Goal: Transaction & Acquisition: Subscribe to service/newsletter

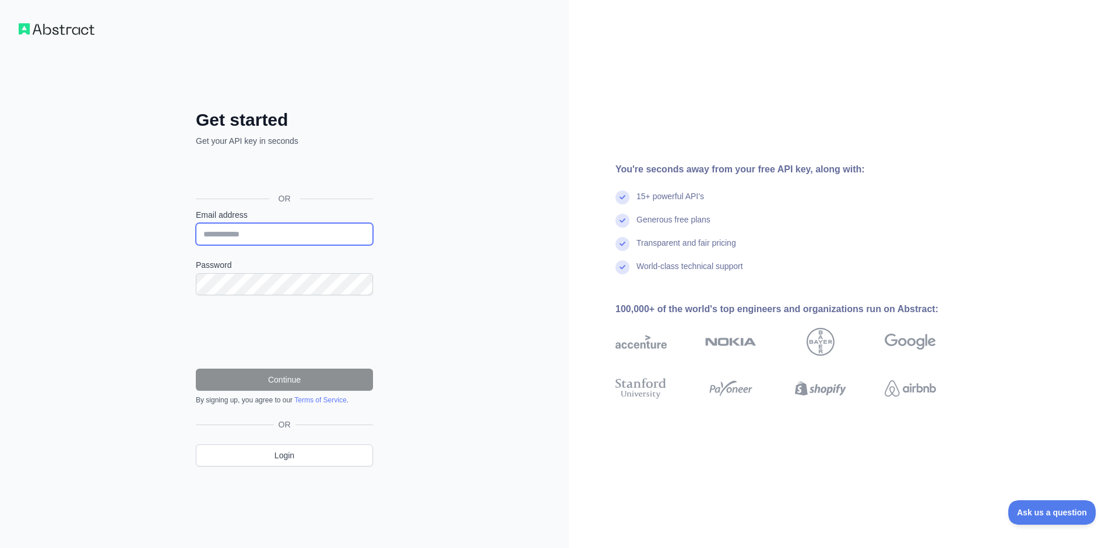
click at [288, 230] on input "Email address" at bounding box center [284, 234] width 177 height 22
type input "**********"
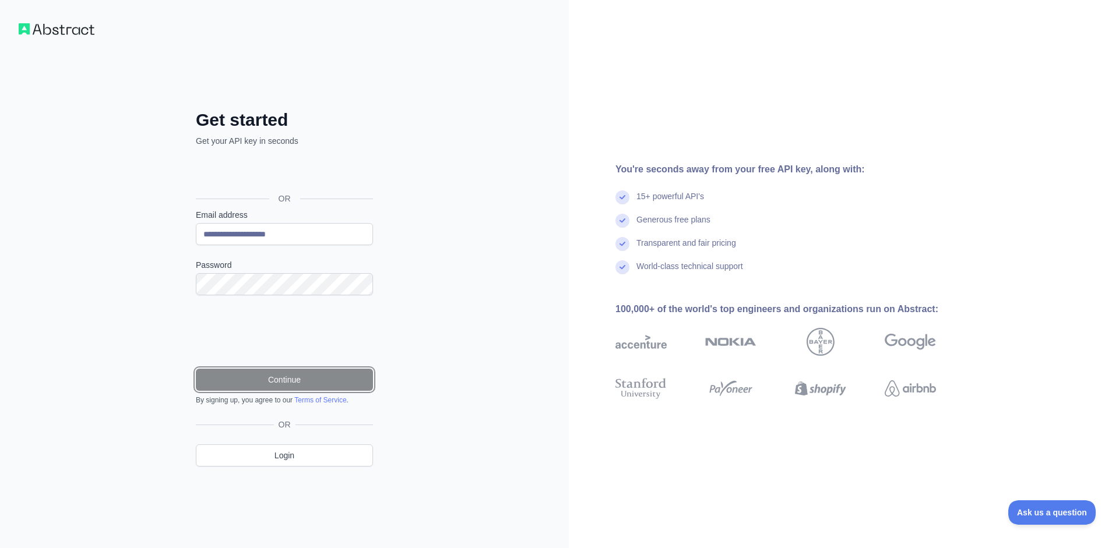
click at [275, 389] on button "Continue" at bounding box center [284, 380] width 177 height 22
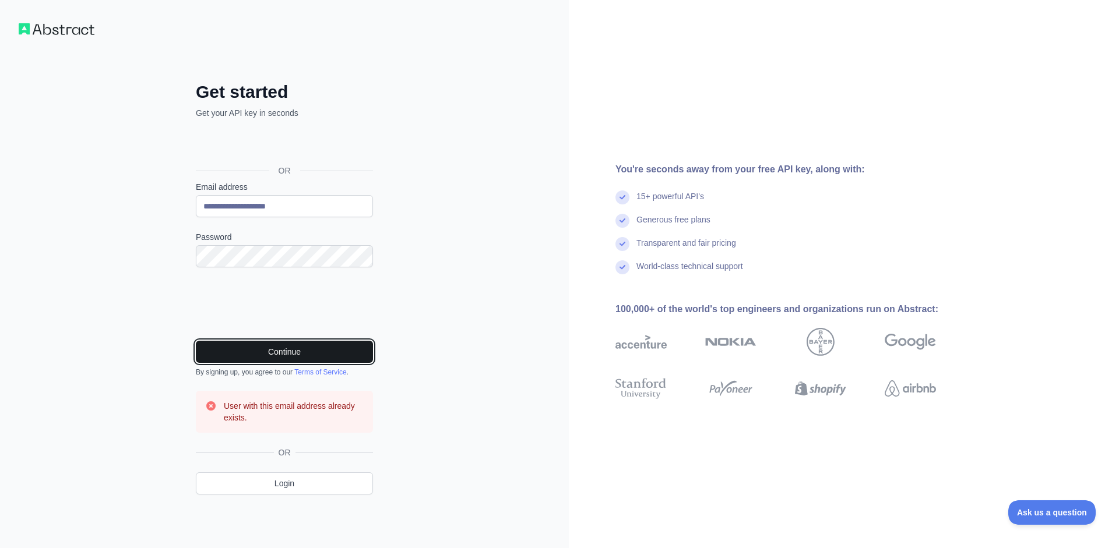
click at [317, 353] on button "Continue" at bounding box center [284, 352] width 177 height 22
click at [313, 495] on div "**********" at bounding box center [285, 298] width 224 height 432
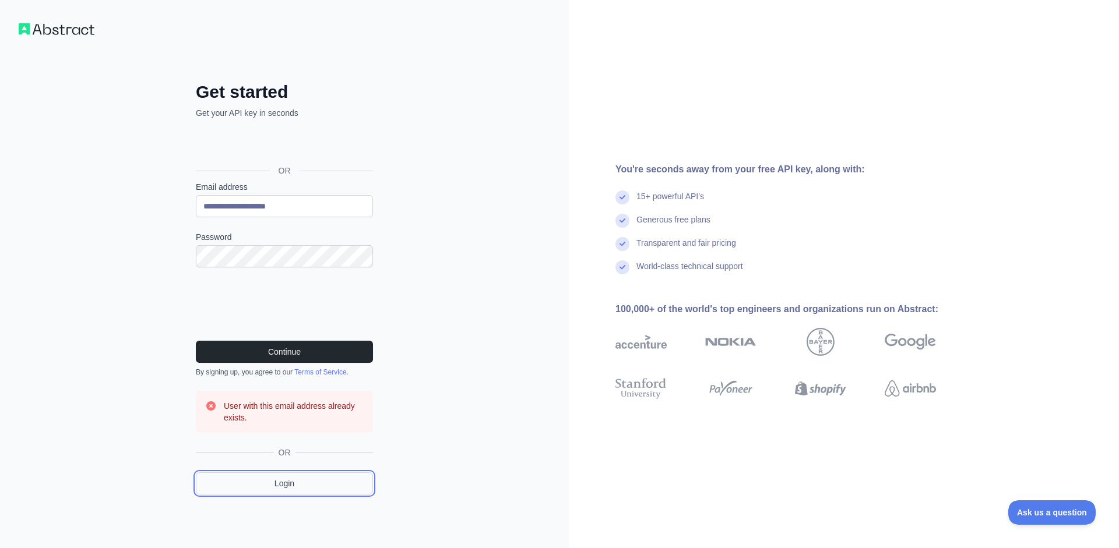
click at [314, 494] on link "Login" at bounding box center [284, 484] width 177 height 22
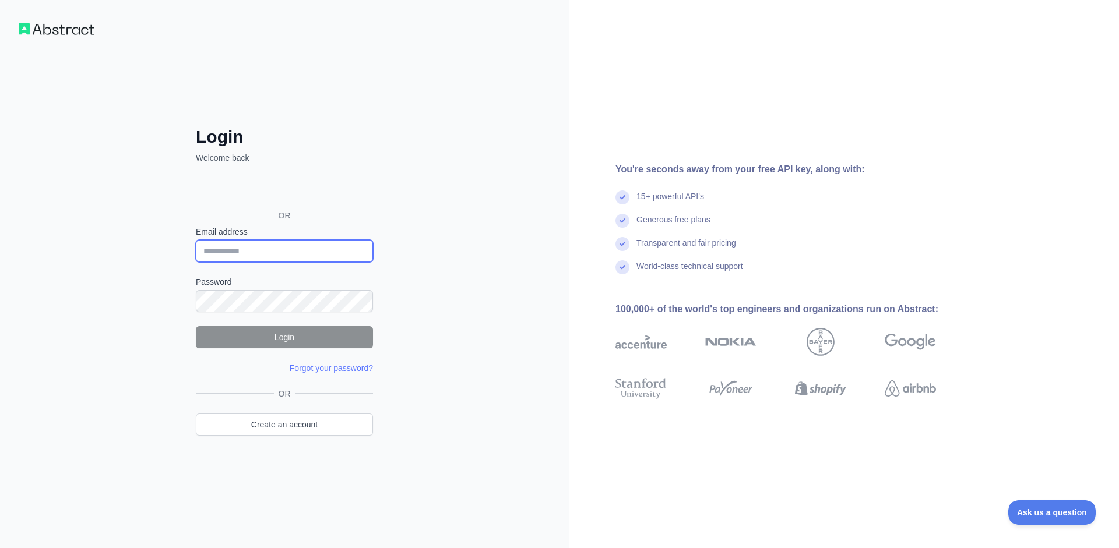
click at [307, 252] on input "Email address" at bounding box center [284, 251] width 177 height 22
type input "**********"
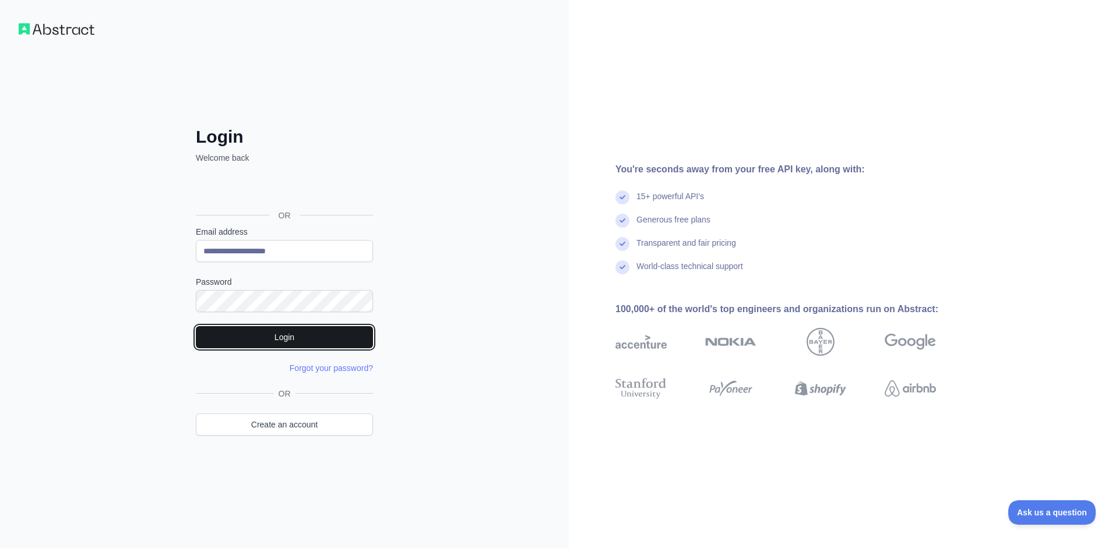
click at [316, 338] on button "Login" at bounding box center [284, 337] width 177 height 22
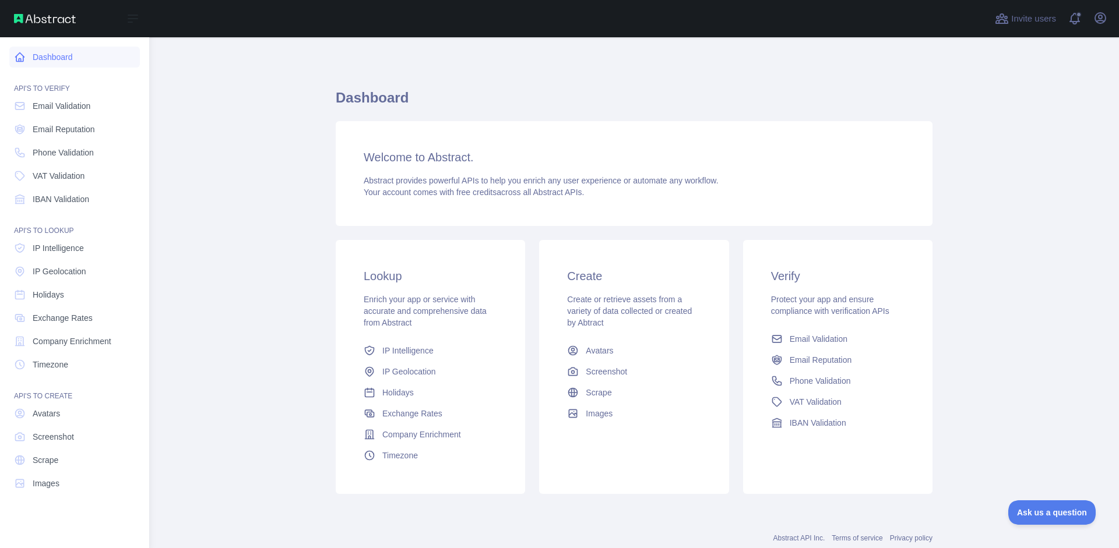
click at [80, 61] on link "Dashboard" at bounding box center [74, 57] width 131 height 21
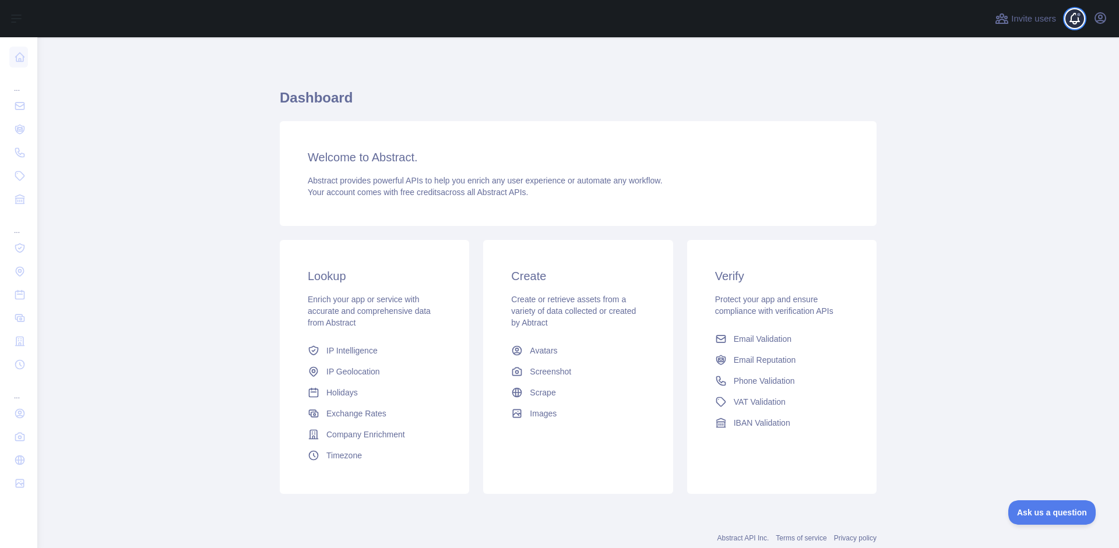
click at [1078, 18] on span at bounding box center [1079, 18] width 23 height 37
click at [361, 372] on span "IP Geolocation" at bounding box center [353, 372] width 54 height 12
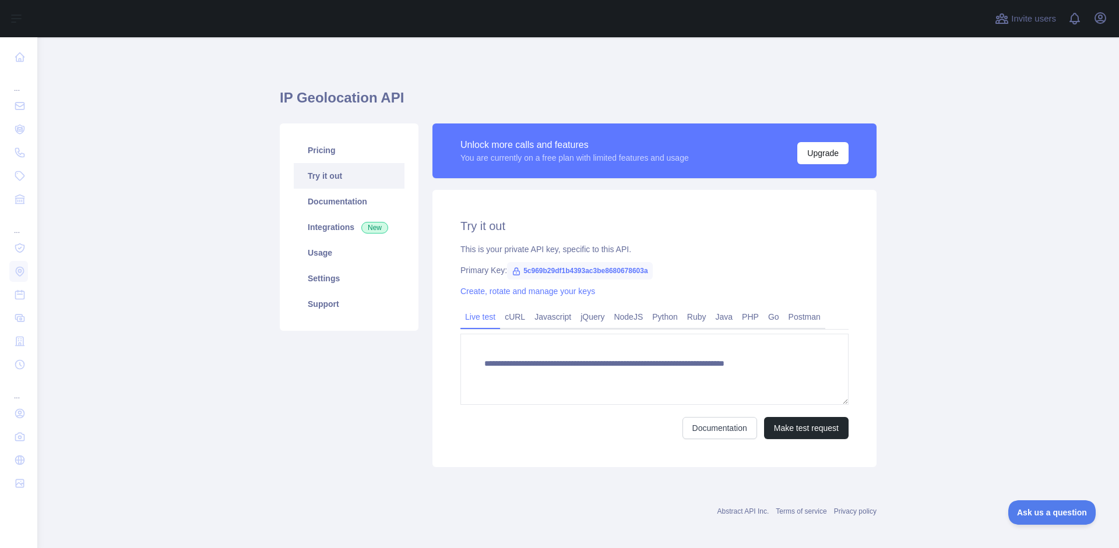
type textarea "**********"
click at [374, 202] on link "Documentation" at bounding box center [349, 202] width 111 height 26
click at [368, 238] on link "Integrations New" at bounding box center [349, 227] width 111 height 26
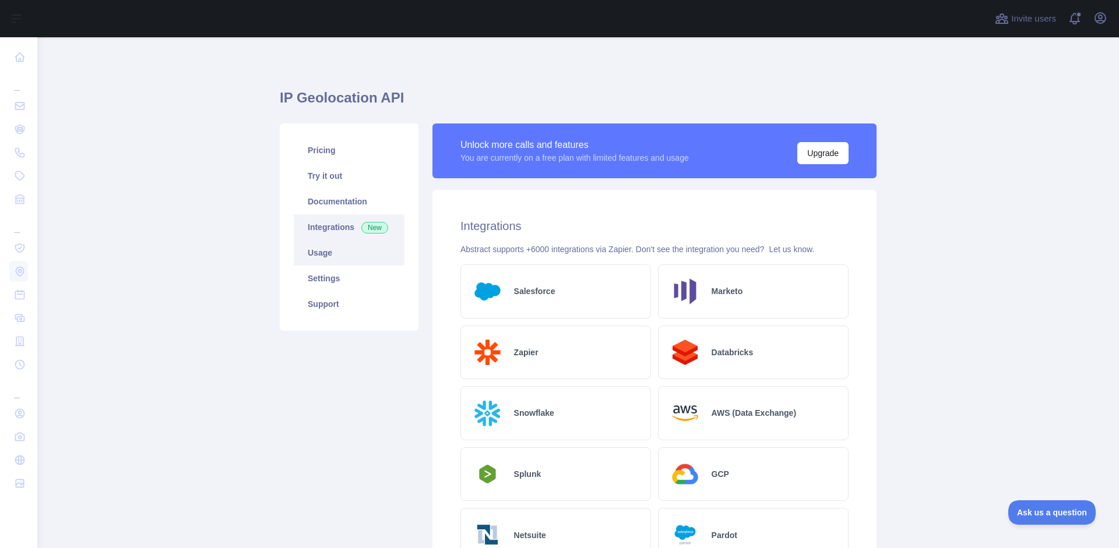
click at [360, 257] on link "Usage" at bounding box center [349, 253] width 111 height 26
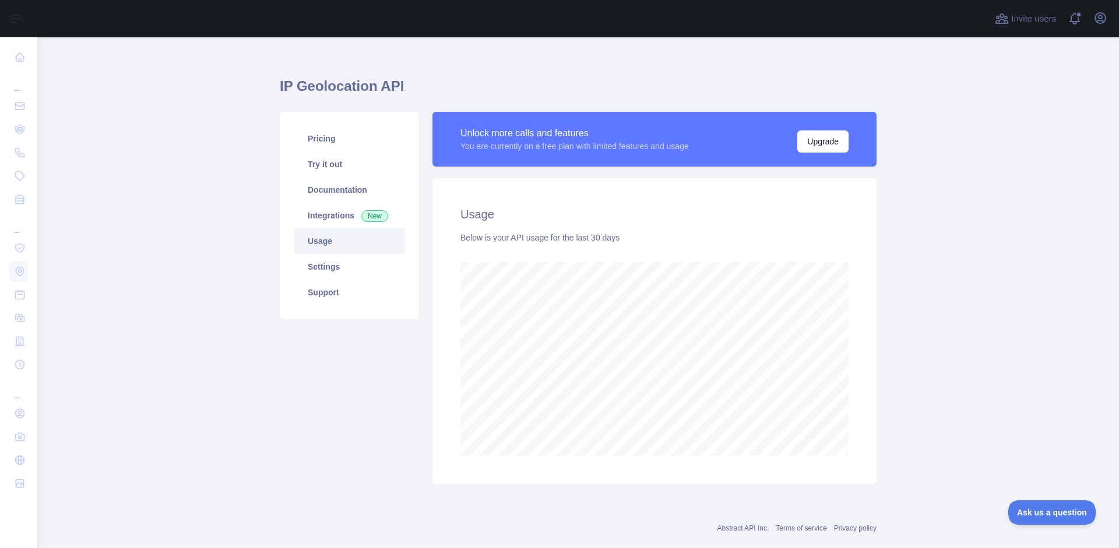
scroll to position [23, 0]
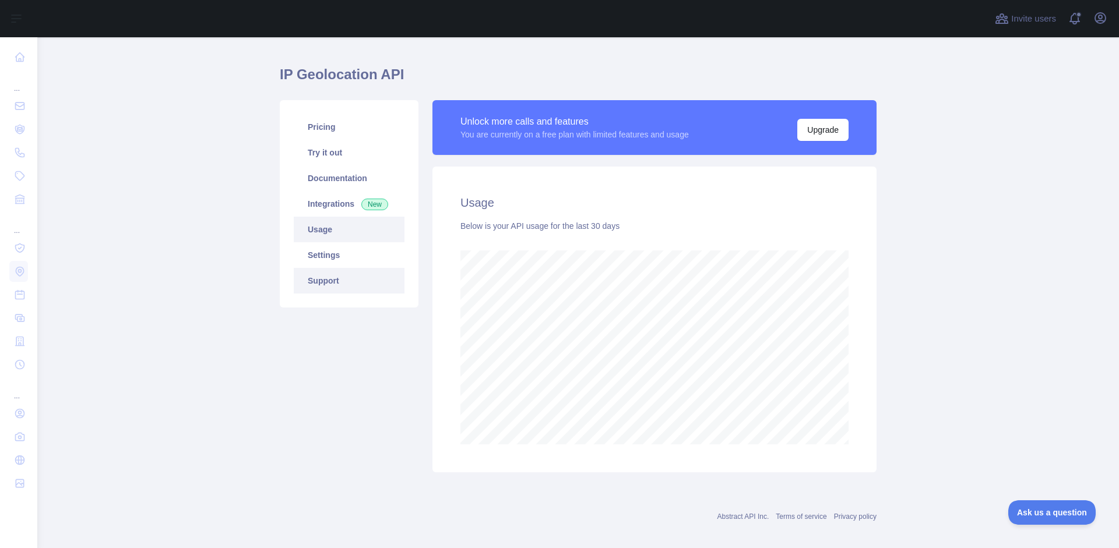
click at [343, 280] on link "Support" at bounding box center [349, 281] width 111 height 26
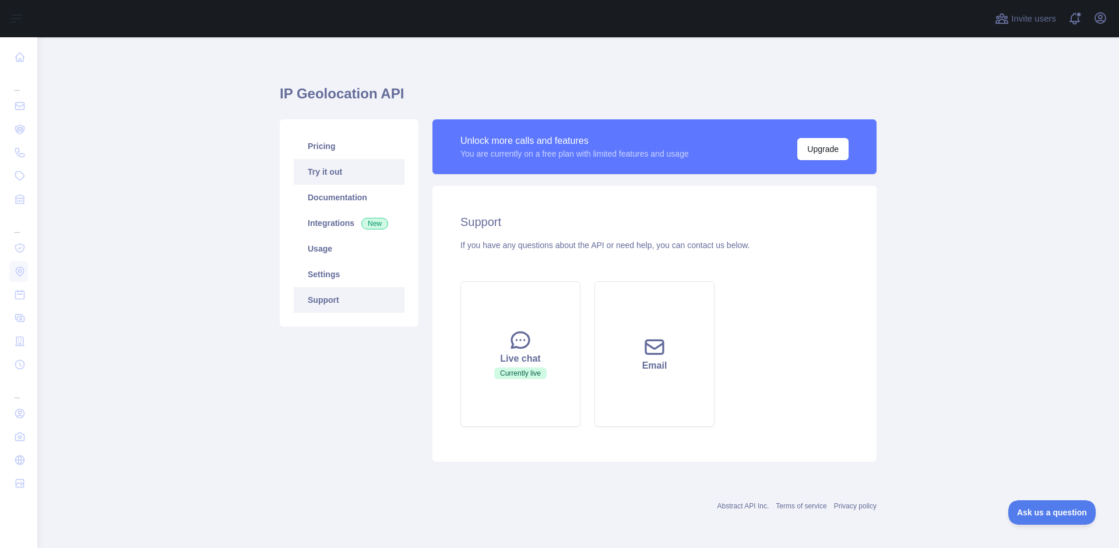
click at [363, 165] on link "Try it out" at bounding box center [349, 172] width 111 height 26
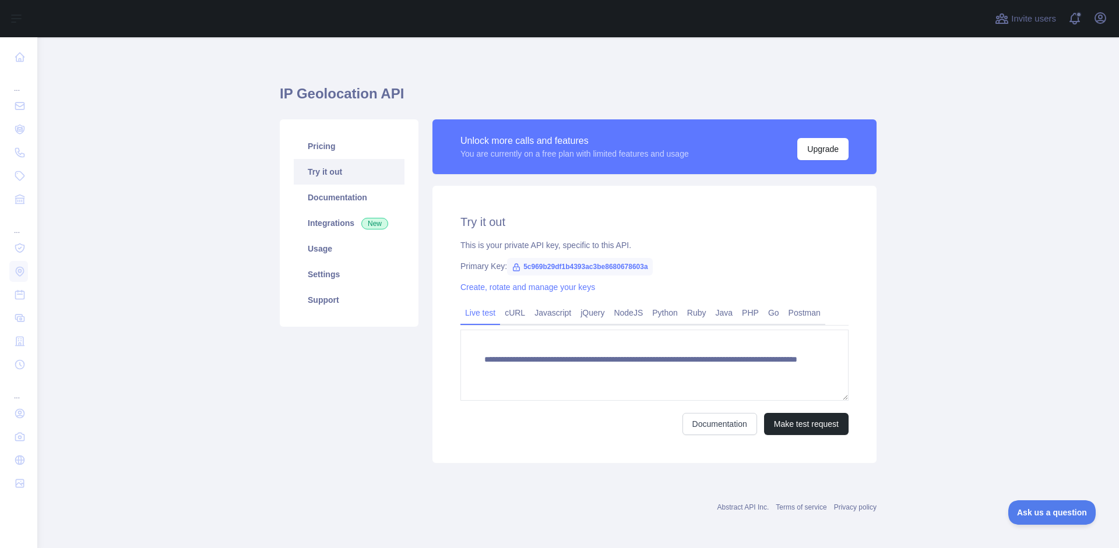
scroll to position [3, 0]
click at [365, 150] on link "Pricing" at bounding box center [349, 147] width 111 height 26
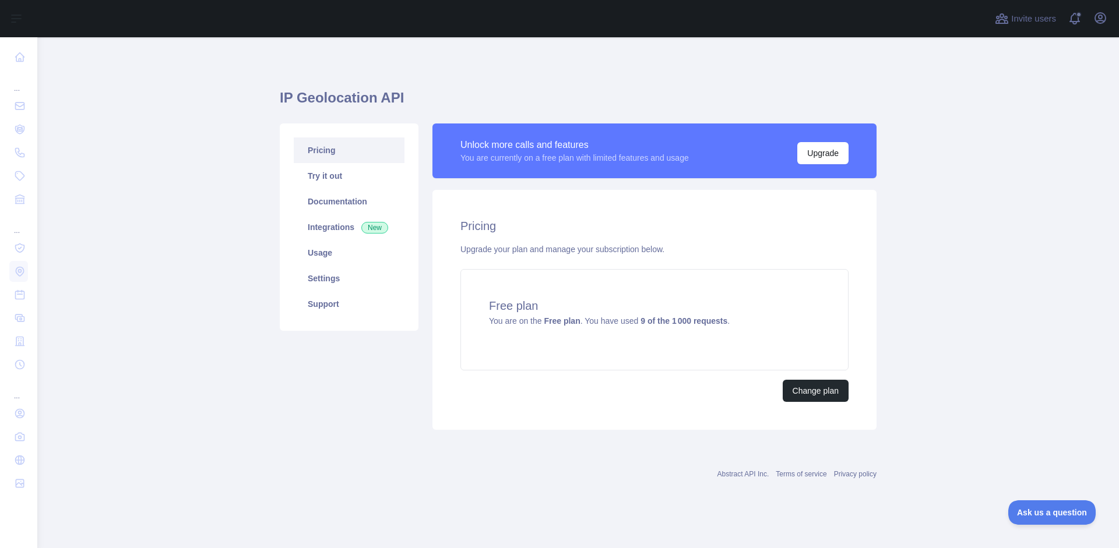
click at [581, 137] on div "Unlock more calls and features You are currently on a free plan with limited fe…" at bounding box center [654, 151] width 444 height 55
click at [559, 163] on div "You are currently on a free plan with limited features and usage" at bounding box center [574, 158] width 228 height 12
click at [520, 245] on div "Upgrade your plan and manage your subscription below." at bounding box center [654, 250] width 388 height 12
drag, startPoint x: 520, startPoint y: 319, endPoint x: 574, endPoint y: 318, distance: 53.6
click at [574, 318] on span "You are on the Free plan . You have used 9 of the 1 000 requests ." at bounding box center [609, 320] width 241 height 9
